Goal: Information Seeking & Learning: Understand process/instructions

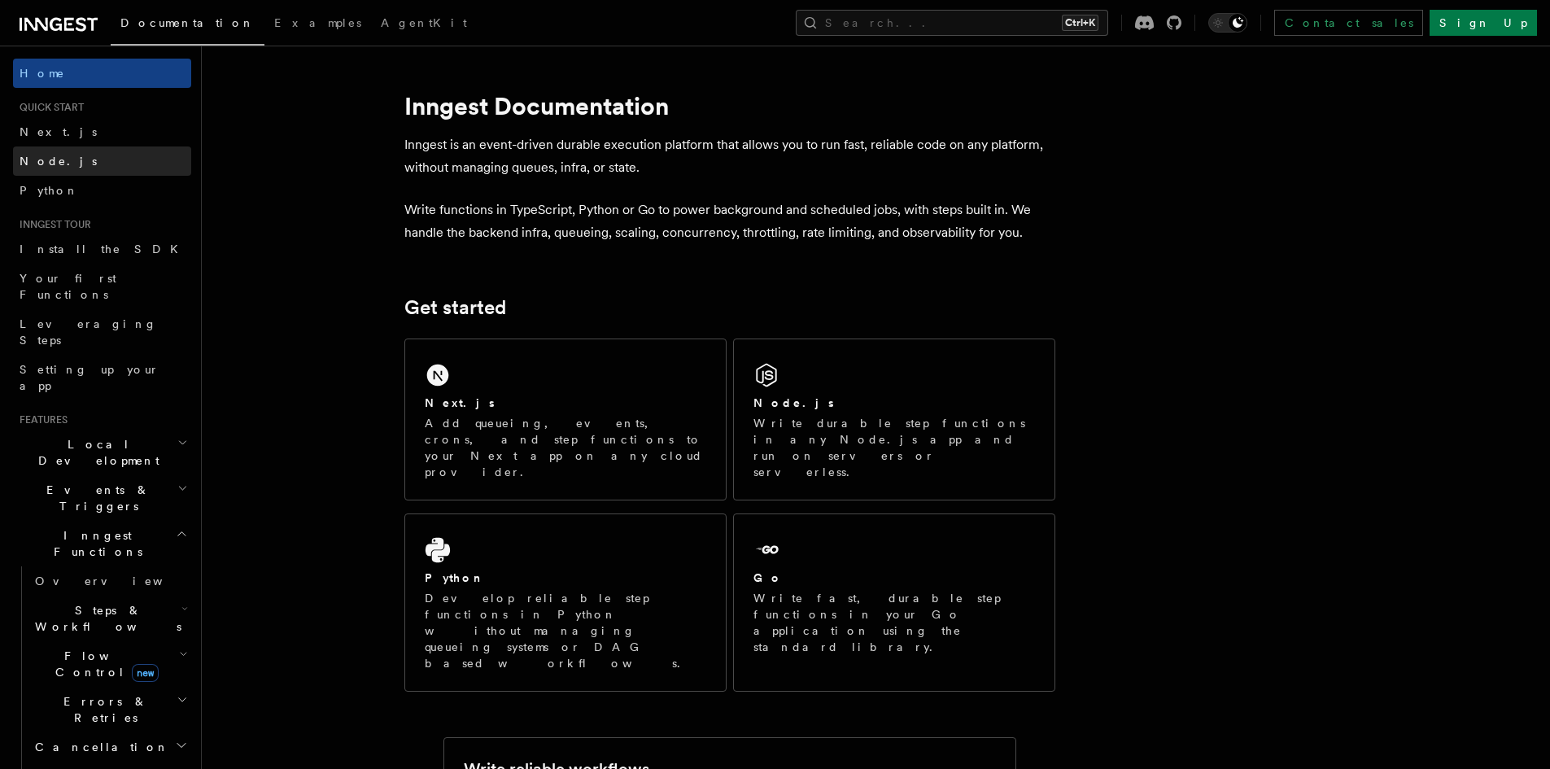
click at [55, 167] on span "Node.js" at bounding box center [58, 161] width 77 height 13
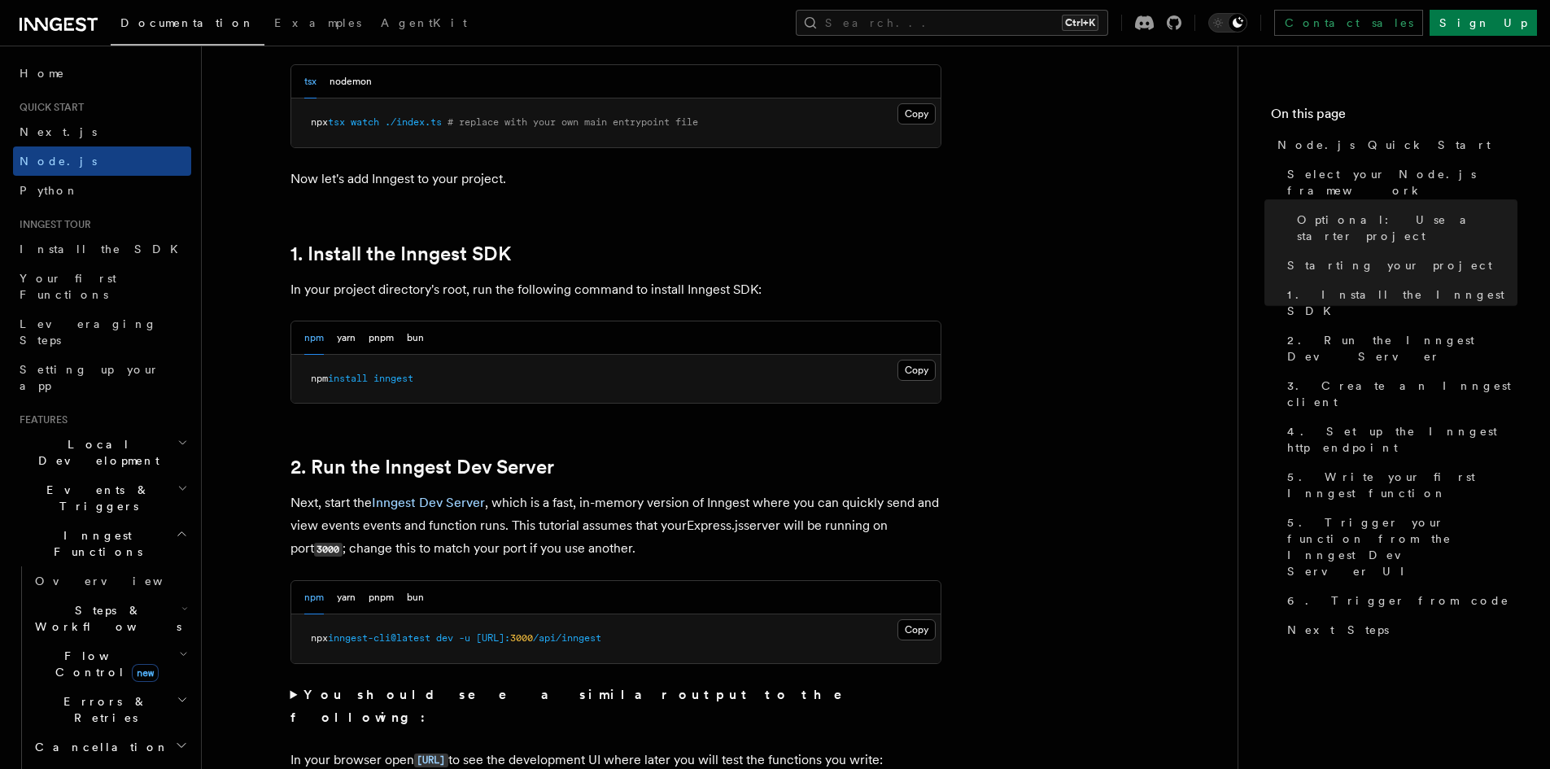
scroll to position [895, 0]
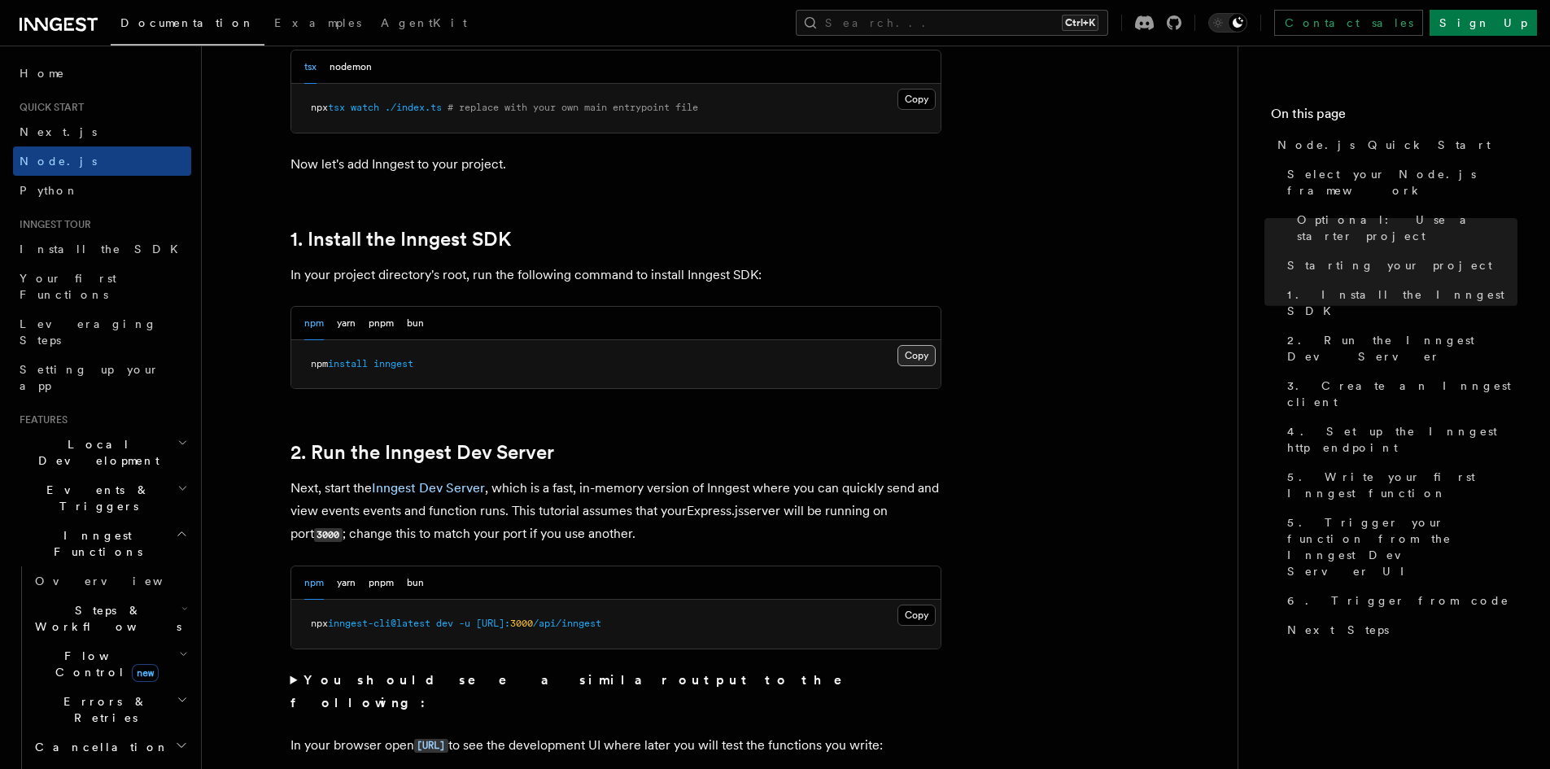
click at [913, 359] on button "Copy Copied" at bounding box center [916, 355] width 38 height 21
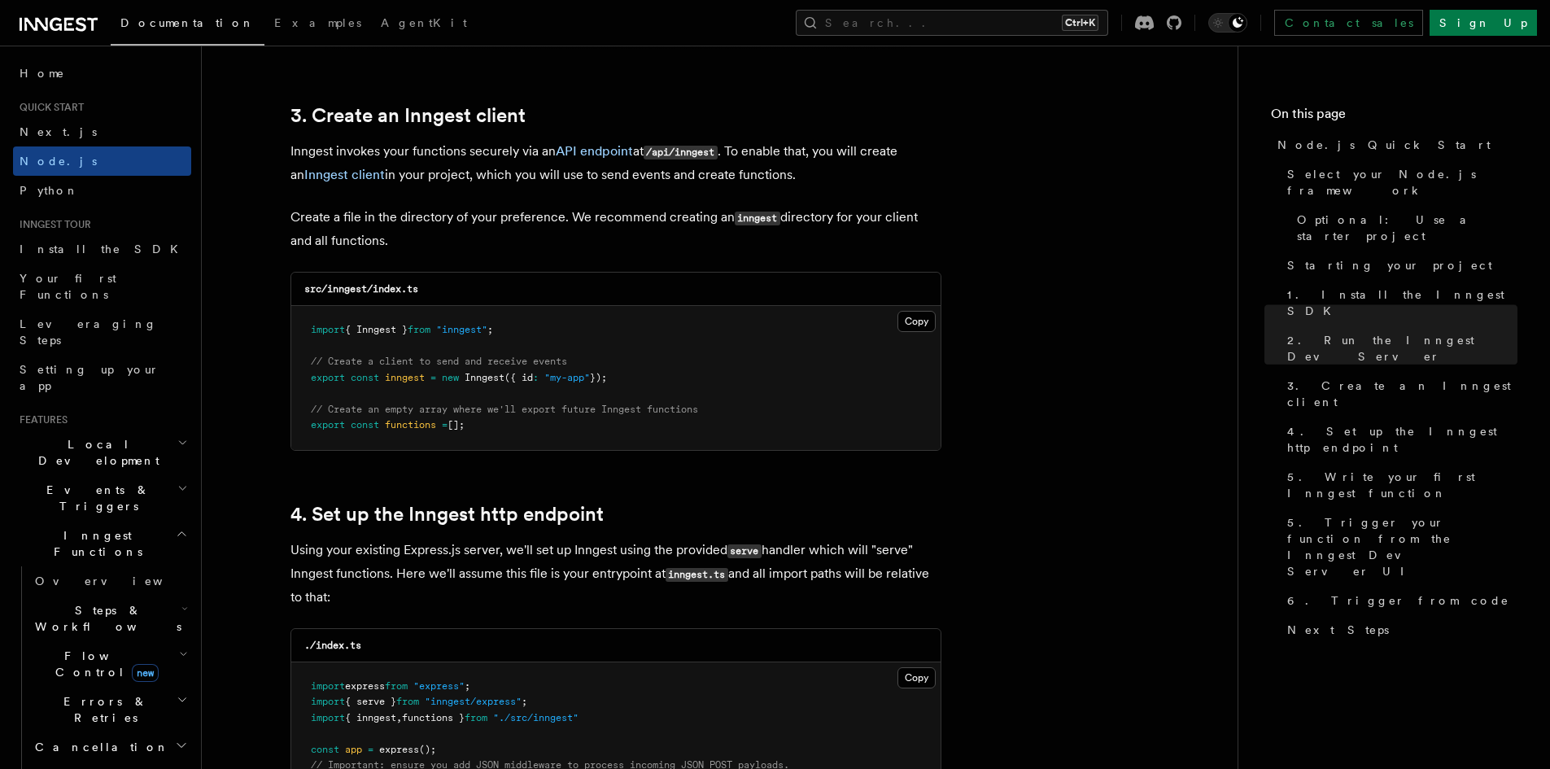
scroll to position [2034, 0]
drag, startPoint x: 308, startPoint y: 325, endPoint x: 513, endPoint y: 336, distance: 205.3
click at [513, 336] on pre "import { Inngest } from "inngest" ; // Create a client to send and receive even…" at bounding box center [615, 379] width 649 height 144
copy span "import { Inngest } from "inngest" ;"
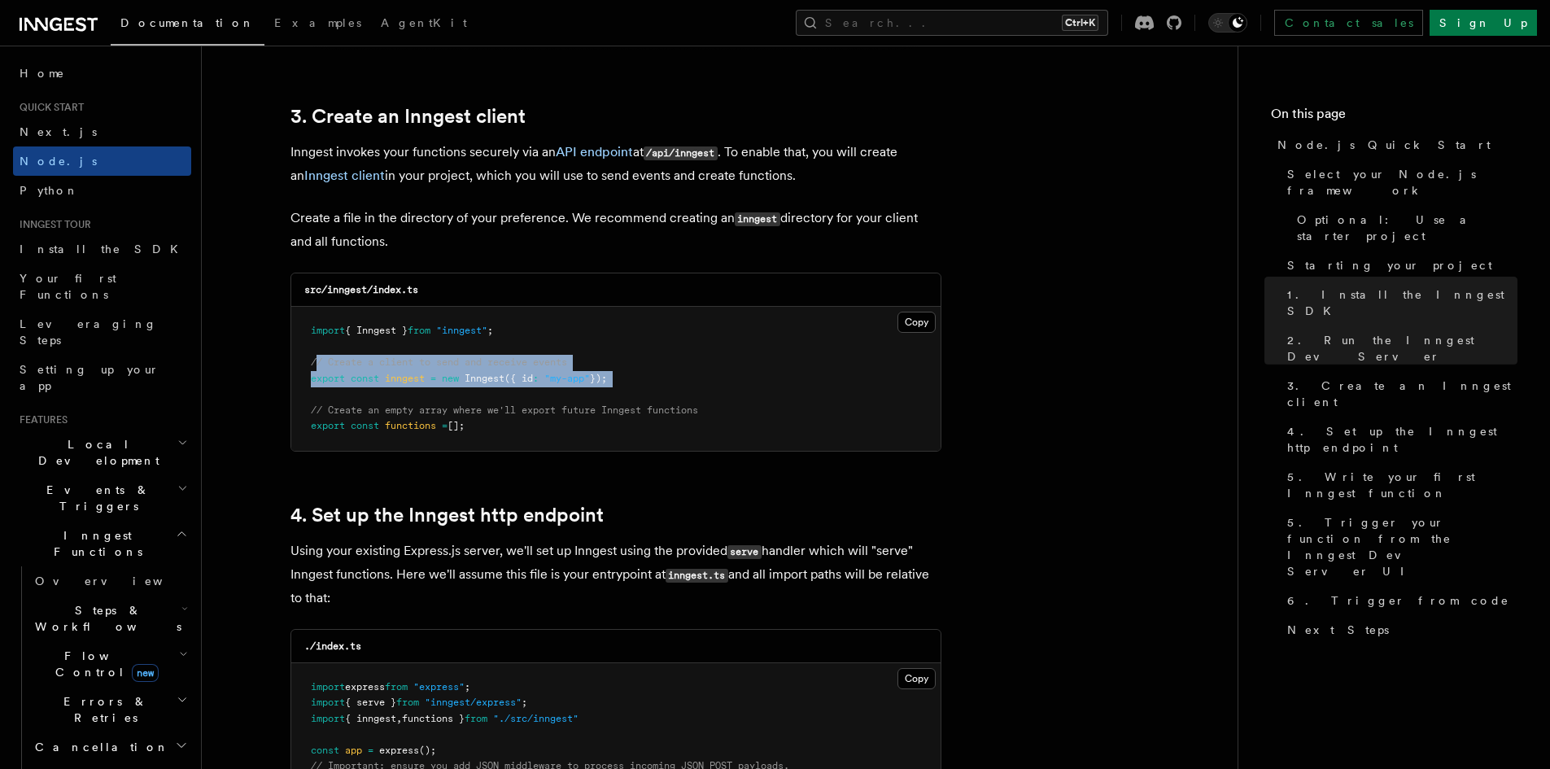
drag, startPoint x: 314, startPoint y: 359, endPoint x: 361, endPoint y: 388, distance: 55.5
click at [361, 388] on pre "import { Inngest } from "inngest" ; // Create a client to send and receive even…" at bounding box center [615, 379] width 649 height 144
drag, startPoint x: 312, startPoint y: 360, endPoint x: 497, endPoint y: 430, distance: 197.5
click at [497, 430] on pre "import { Inngest } from "inngest" ; // Create a client to send and receive even…" at bounding box center [615, 379] width 649 height 144
copy code "// Create a client to send and receive events export const inngest = new Innges…"
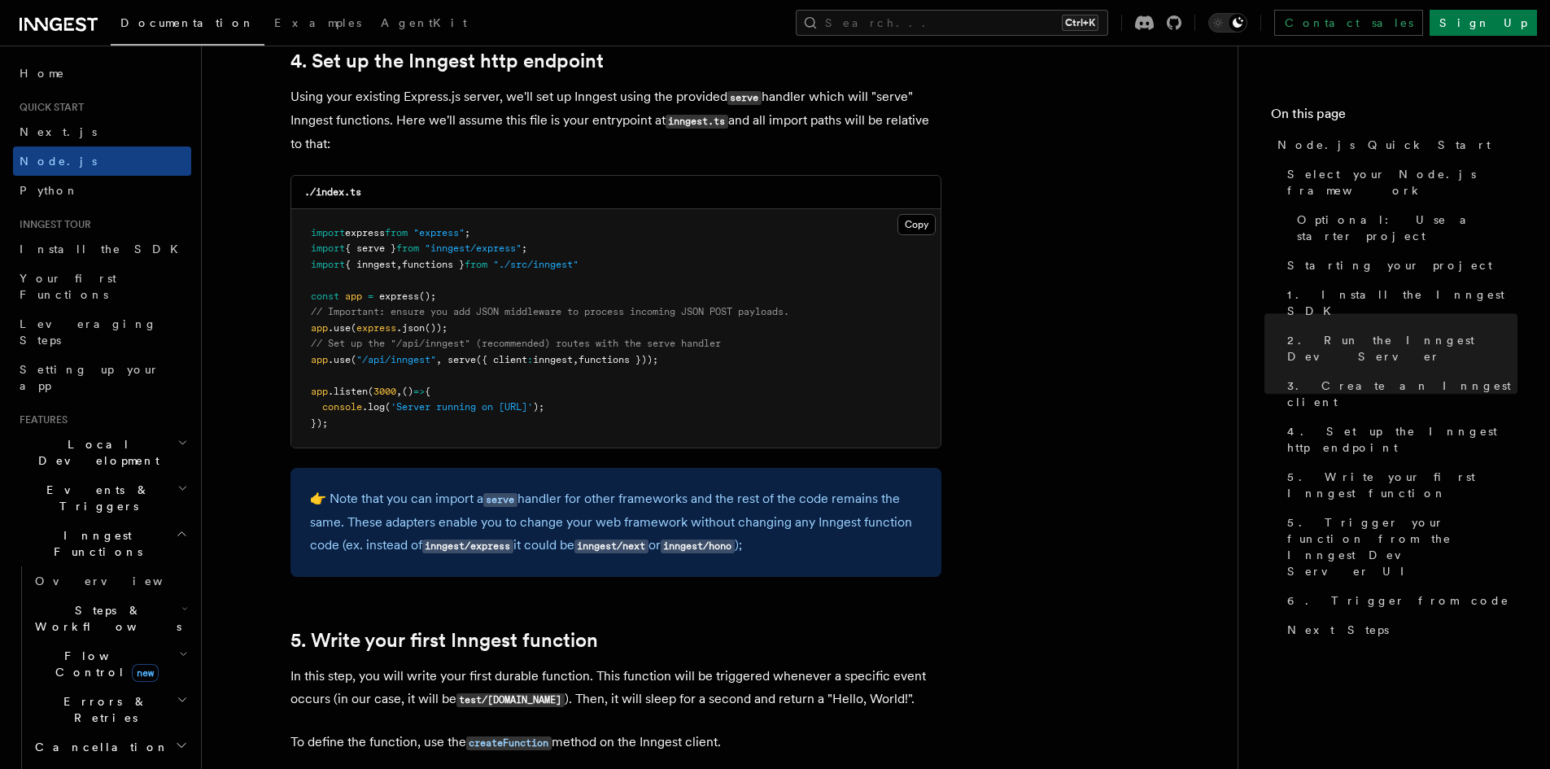
scroll to position [2522, 0]
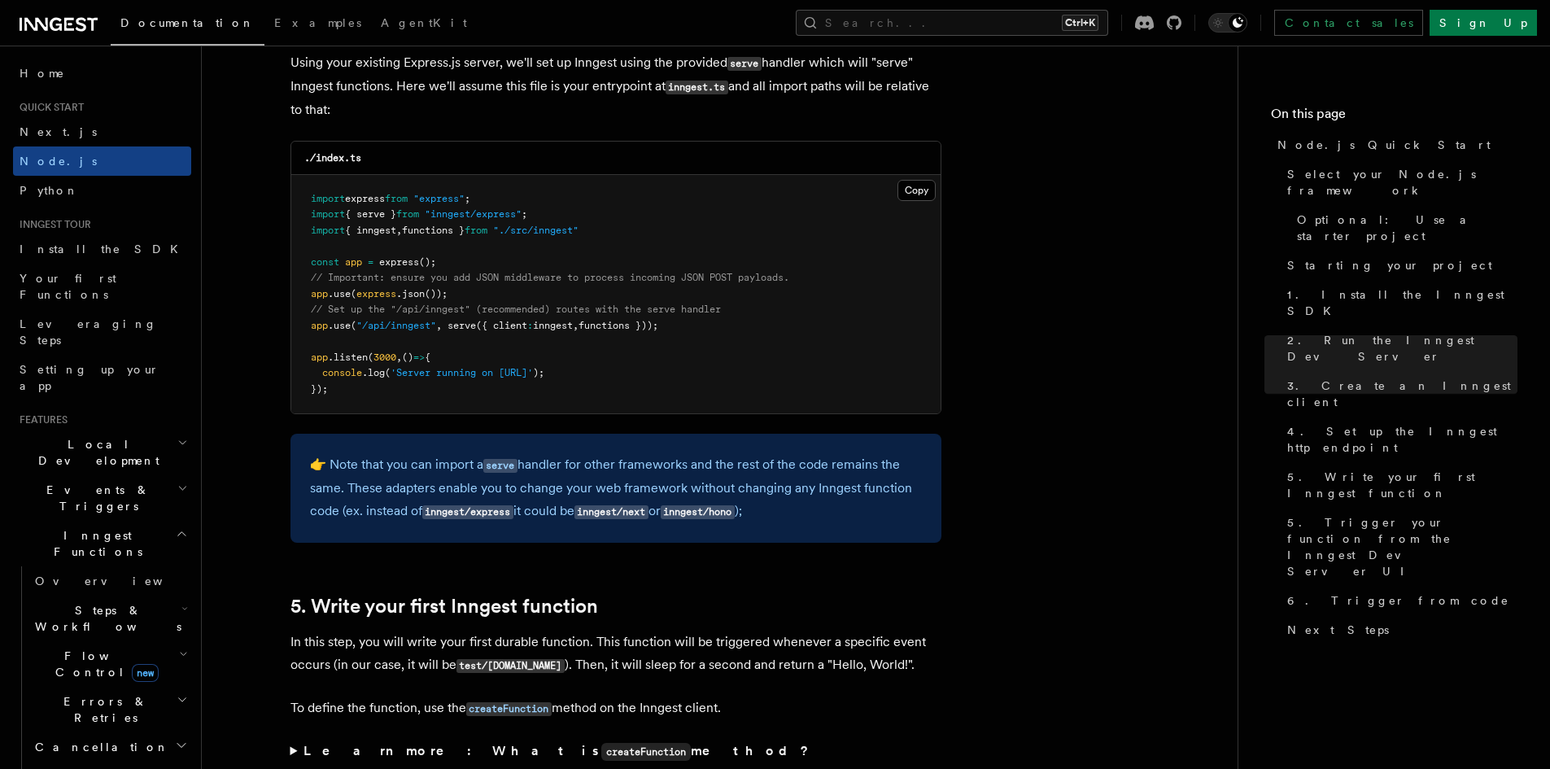
click at [464, 320] on span "serve" at bounding box center [461, 325] width 28 height 11
copy span "serve"
click at [658, 326] on span "functions }));" at bounding box center [618, 325] width 80 height 11
copy span "serve ({ client : inngest , functions })"
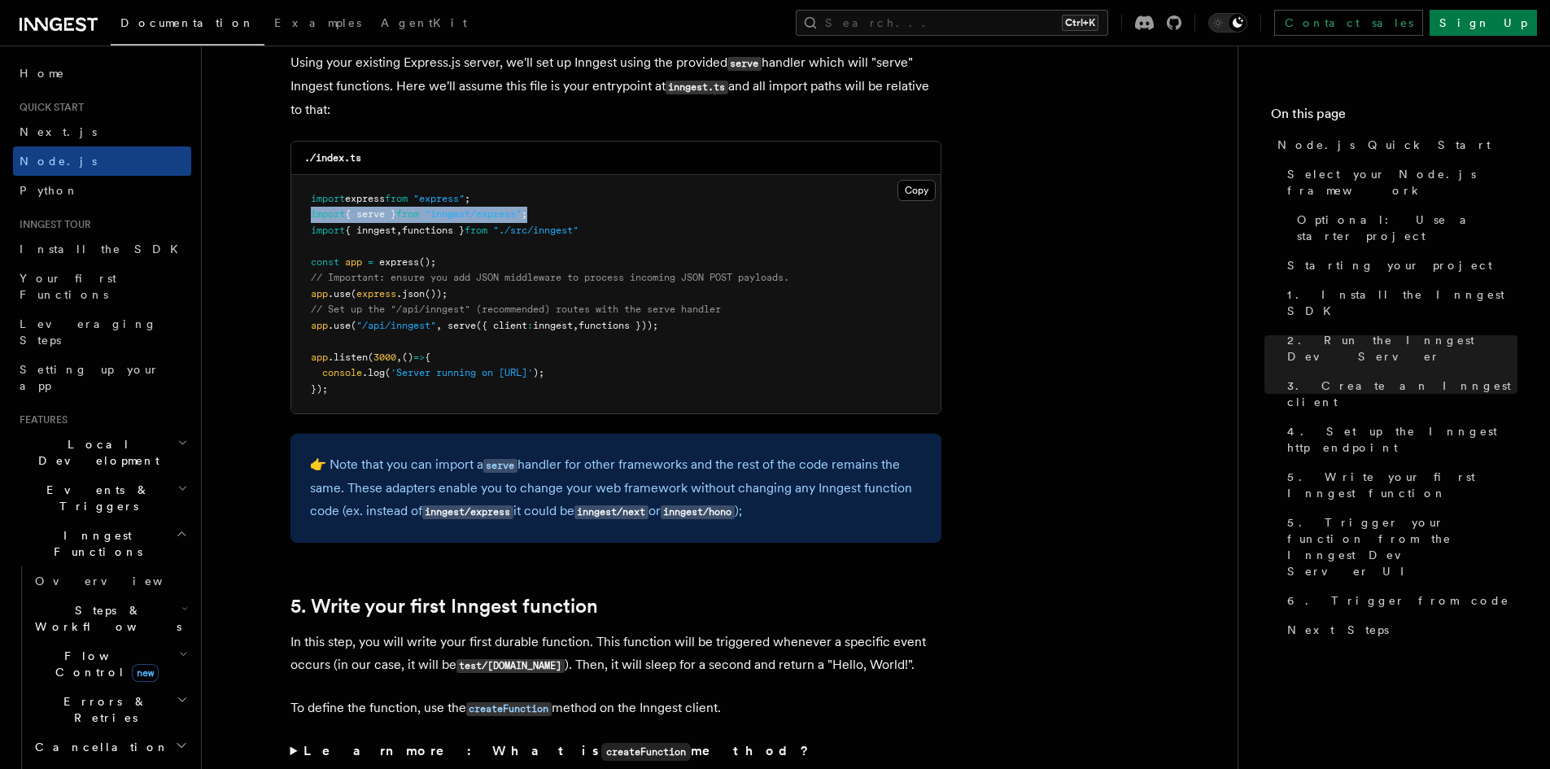
drag, startPoint x: 312, startPoint y: 218, endPoint x: 565, endPoint y: 218, distance: 253.8
click at [565, 218] on pre "import express from "express" ; import { serve } from "inngest/express" ; impor…" at bounding box center [615, 294] width 649 height 239
copy span "import { serve } from "inngest/express" ;"
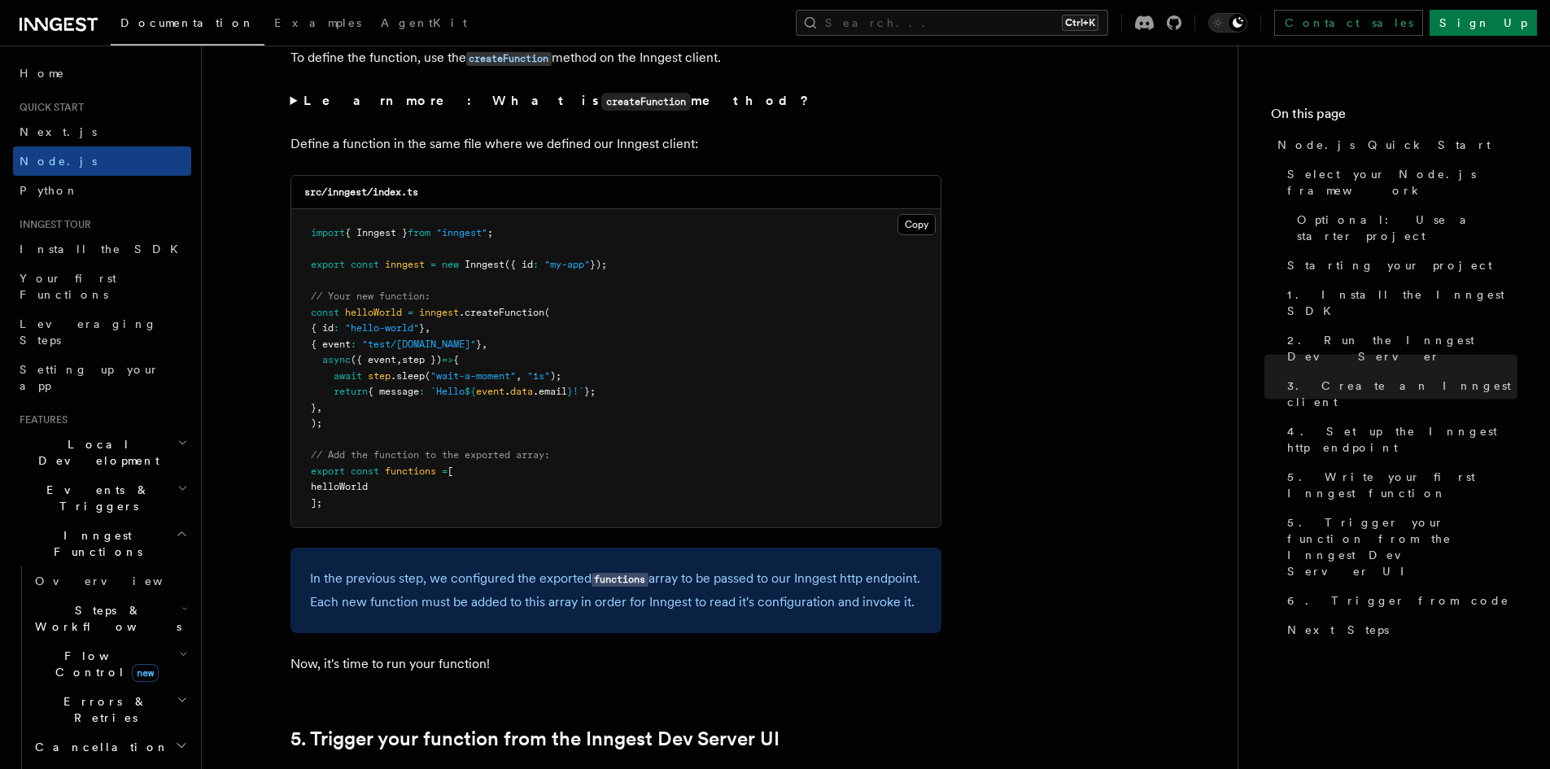
scroll to position [3172, 0]
